Goal: Task Accomplishment & Management: Manage account settings

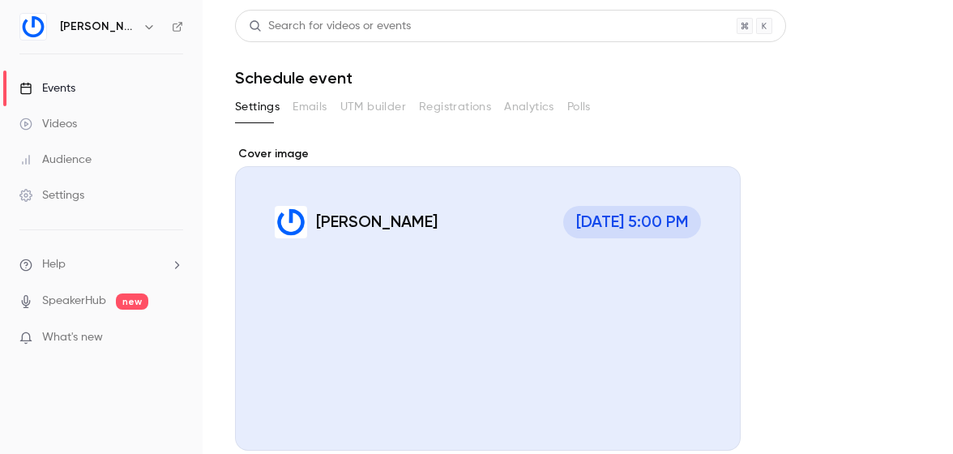
scroll to position [289, 0]
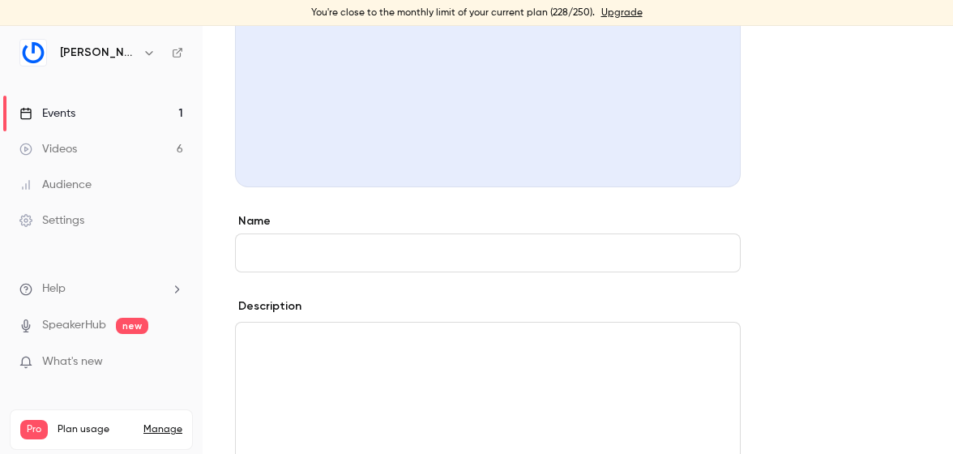
click at [159, 110] on link "Events 1" at bounding box center [101, 114] width 203 height 36
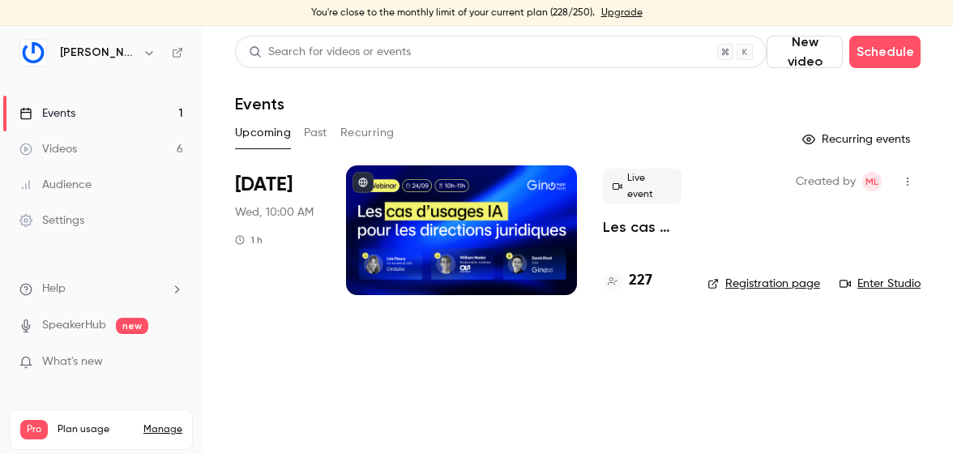
click at [471, 244] on div at bounding box center [461, 230] width 231 height 130
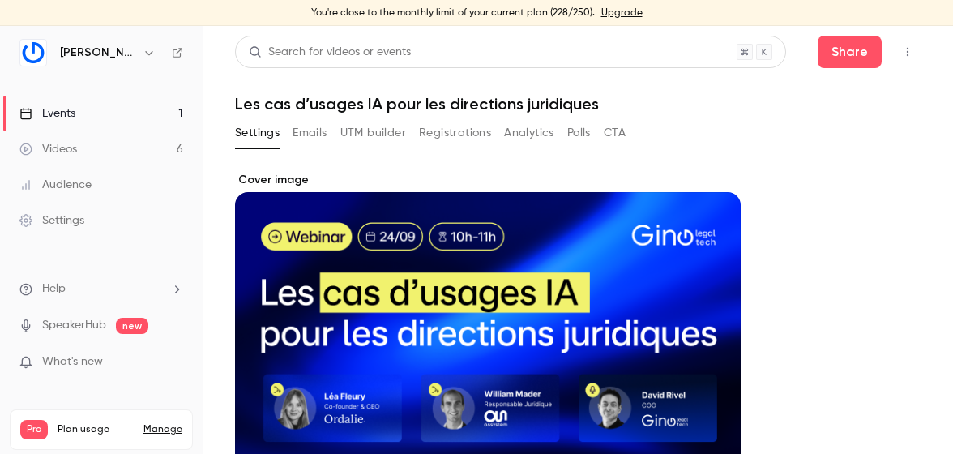
click at [446, 128] on button "Registrations" at bounding box center [455, 133] width 72 height 26
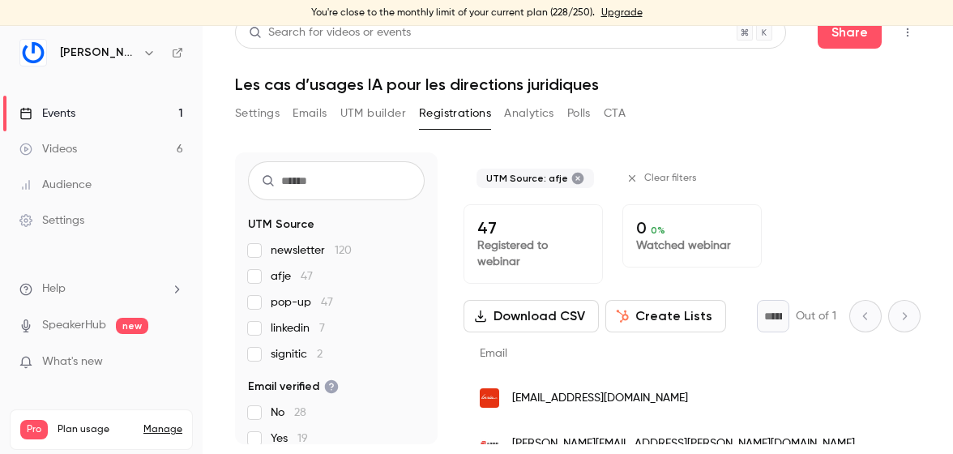
click at [356, 112] on button "UTM builder" at bounding box center [374, 114] width 66 height 26
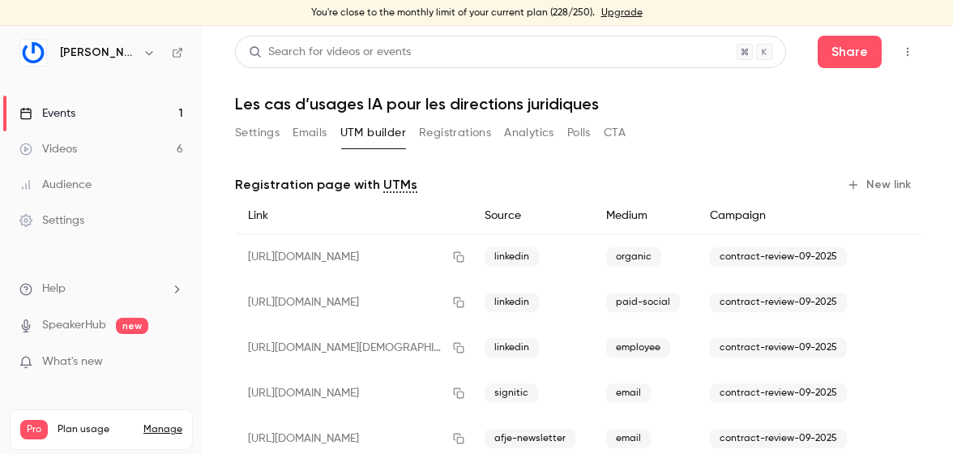
click at [312, 134] on button "Emails" at bounding box center [310, 133] width 34 height 26
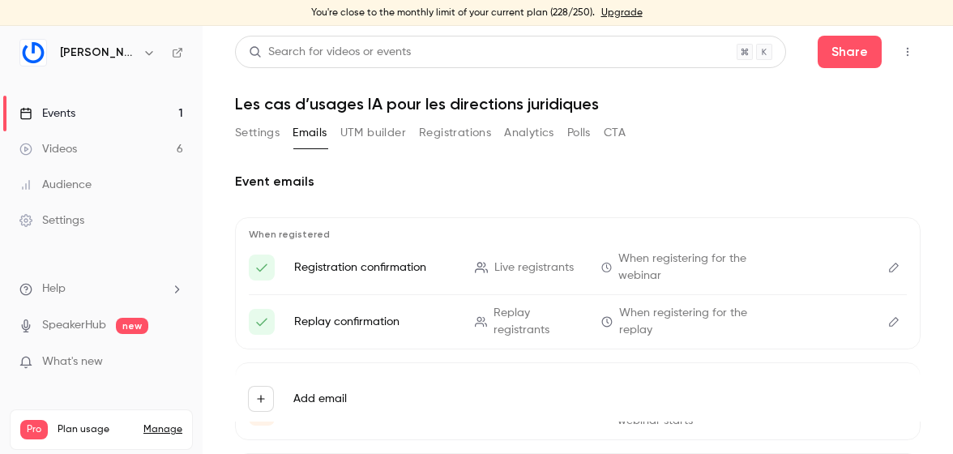
click at [254, 139] on button "Settings" at bounding box center [257, 133] width 45 height 26
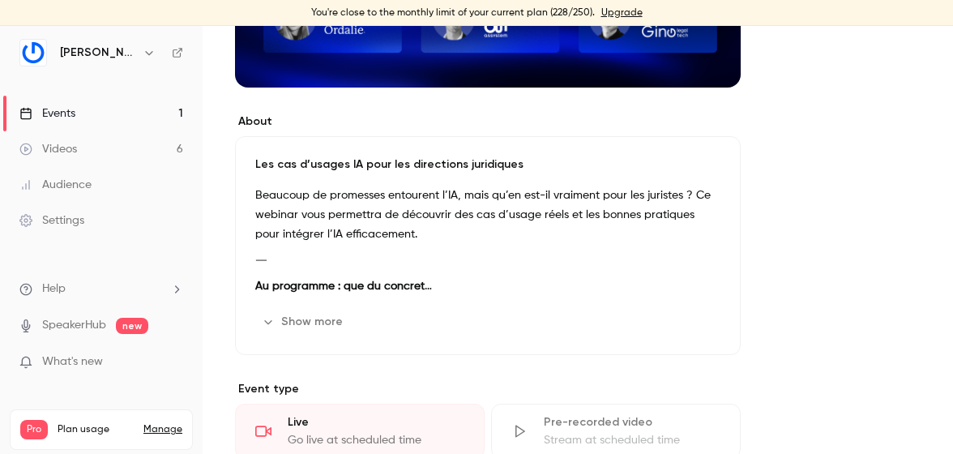
scroll to position [390, 0]
click at [289, 334] on div "Les cas d’usages IA pour les directions juridiques Beaucoup de promesses entour…" at bounding box center [488, 244] width 506 height 219
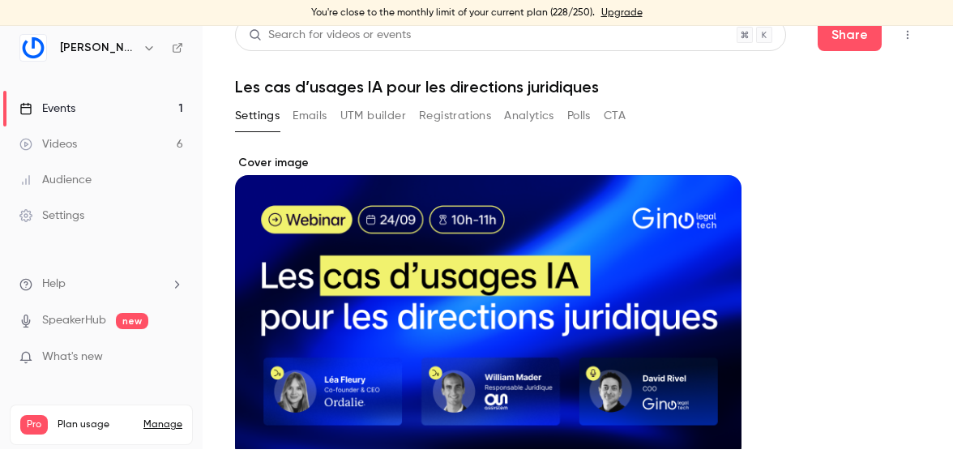
scroll to position [0, 0]
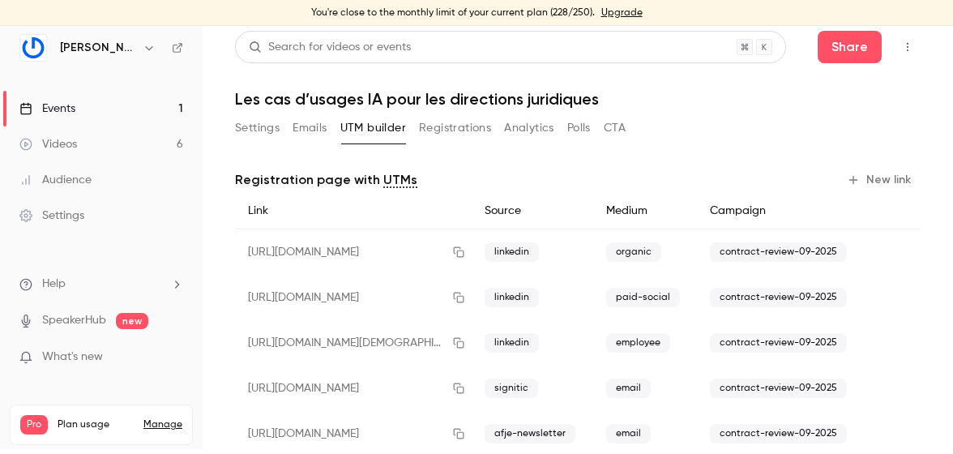
click at [120, 54] on h6 "[PERSON_NAME]" at bounding box center [98, 48] width 76 height 16
click at [103, 44] on h6 "[PERSON_NAME]" at bounding box center [98, 48] width 76 height 16
